Goal: Task Accomplishment & Management: Complete application form

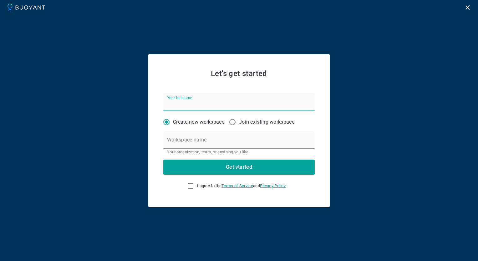
click at [177, 102] on input "Your full name" at bounding box center [238, 102] width 151 height 18
type input "[PERSON_NAME]"
click at [252, 165] on button "Get started" at bounding box center [238, 167] width 151 height 15
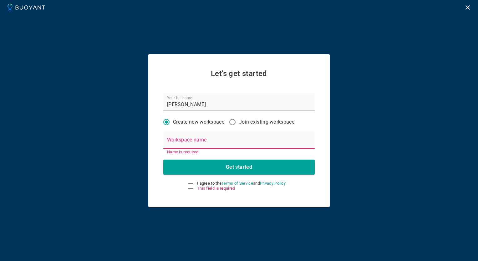
click at [192, 140] on input "Workspace name" at bounding box center [238, 140] width 151 height 18
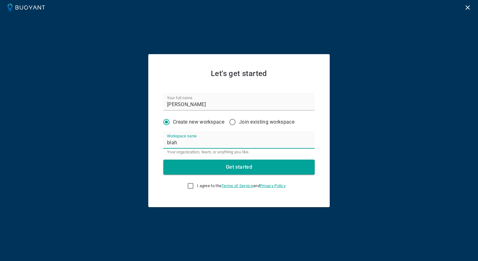
type input "blah"
click at [237, 166] on h4 "Get started" at bounding box center [239, 167] width 26 height 6
click at [188, 186] on input "I agree to the Terms of Service and Privacy Policy This field is required" at bounding box center [191, 186] width 8 height 8
click at [242, 186] on link "Terms of Service" at bounding box center [237, 185] width 32 height 5
click at [187, 186] on input "I agree to the Terms of Service and Privacy Policy" at bounding box center [191, 186] width 8 height 8
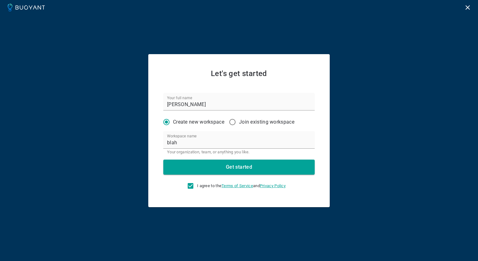
checkbox input "false"
